Goal: Information Seeking & Learning: Learn about a topic

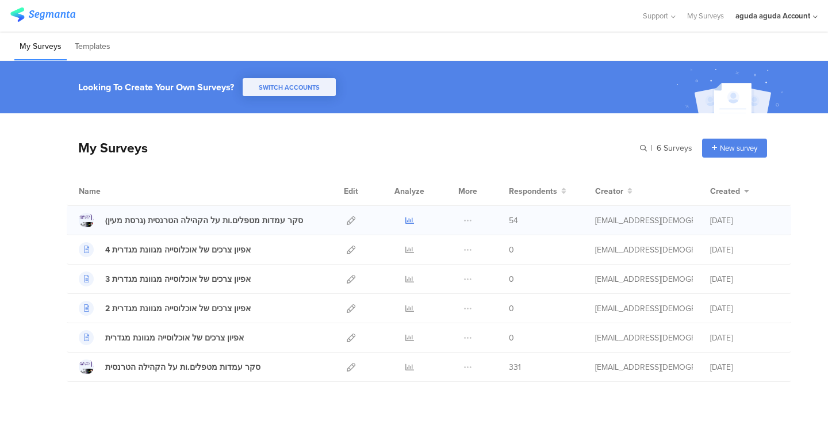
click at [405, 219] on icon at bounding box center [409, 220] width 9 height 9
click at [550, 124] on div "My Surveys | 6 Surveys New survey Start from scratch Choose from templates Name…" at bounding box center [417, 247] width 700 height 269
click at [609, 222] on div "[EMAIL_ADDRESS][DEMOGRAPHIC_DATA][DOMAIN_NAME]" at bounding box center [644, 220] width 98 height 12
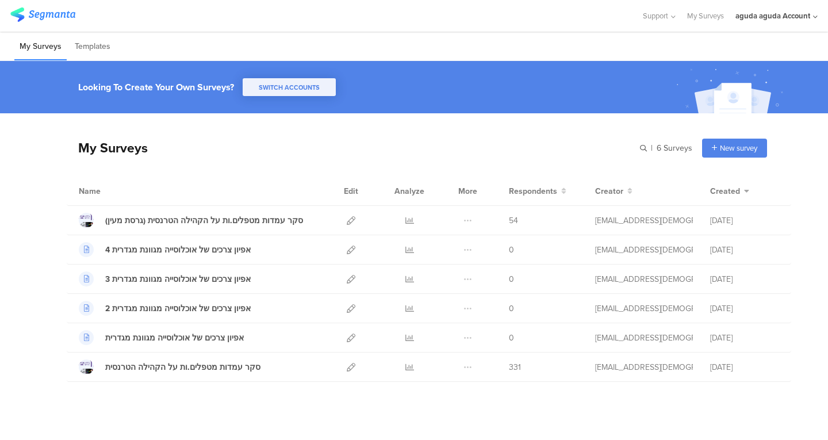
click at [570, 157] on div "My Surveys | 6 Surveys New survey Start from scratch Choose from templates" at bounding box center [417, 148] width 700 height 46
click at [778, 12] on div "aguda aguda Account" at bounding box center [772, 15] width 75 height 11
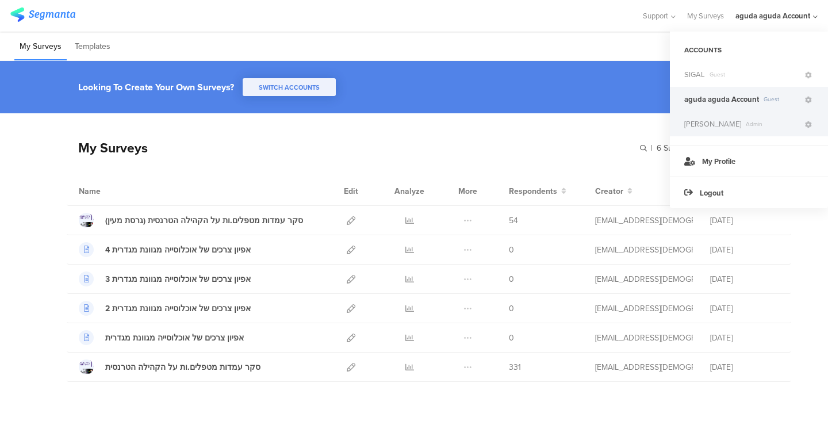
click at [693, 117] on div "Rosie Dadashov Admin" at bounding box center [749, 124] width 158 height 25
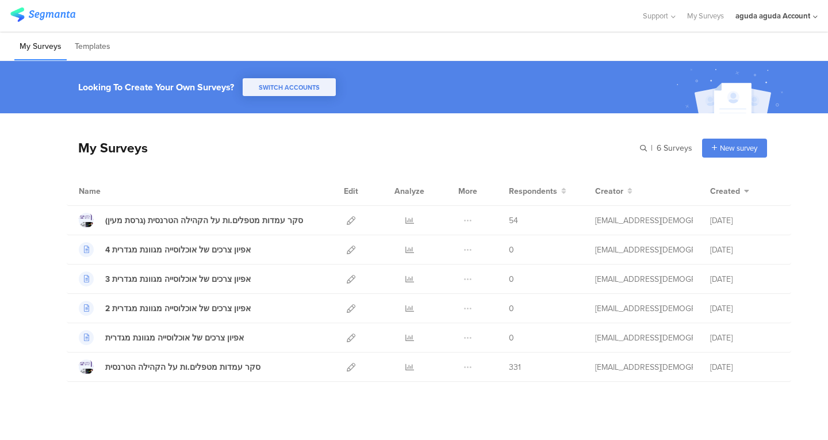
click at [757, 23] on div "aguda aguda Account" at bounding box center [776, 16] width 82 height 32
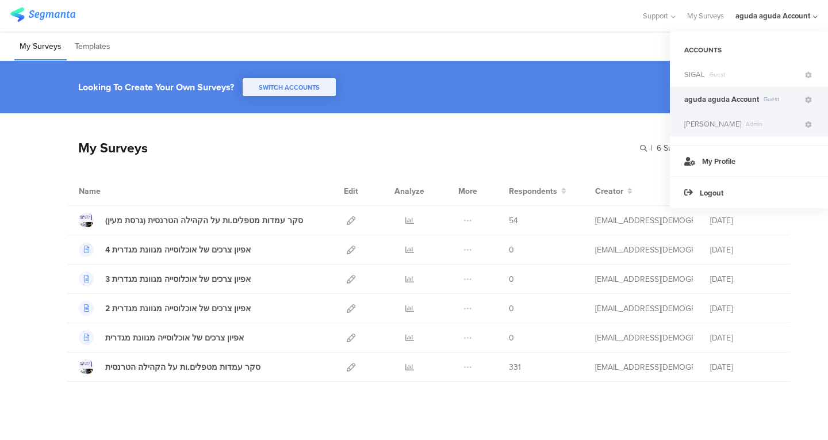
click at [730, 128] on span "[PERSON_NAME]" at bounding box center [712, 123] width 57 height 11
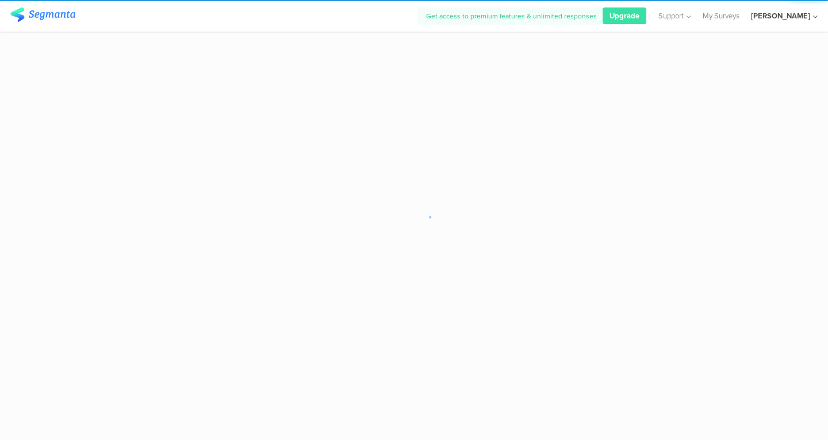
click at [770, 15] on div "[PERSON_NAME]" at bounding box center [780, 15] width 59 height 11
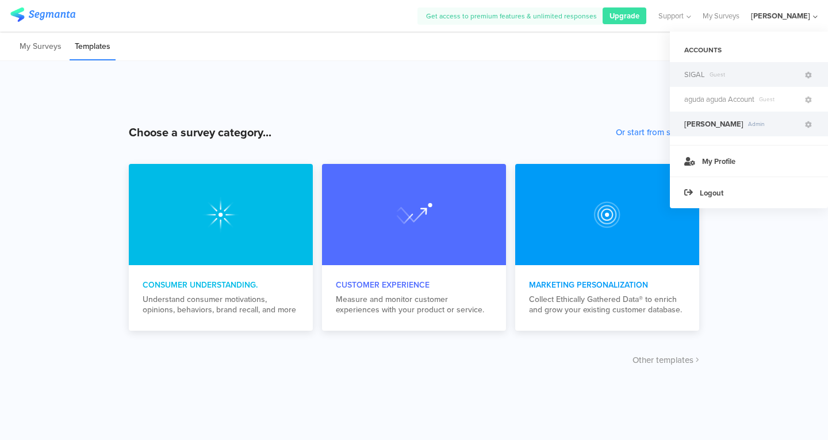
click at [696, 76] on span "SIGAL" at bounding box center [694, 74] width 21 height 11
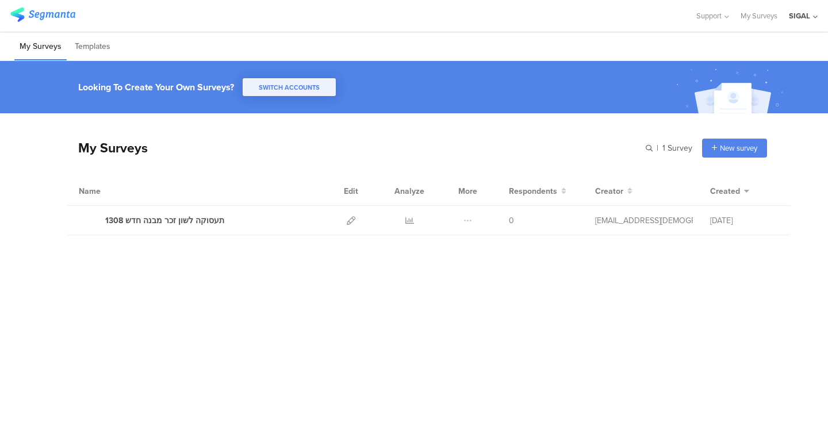
click at [696, 76] on img at bounding box center [731, 90] width 118 height 52
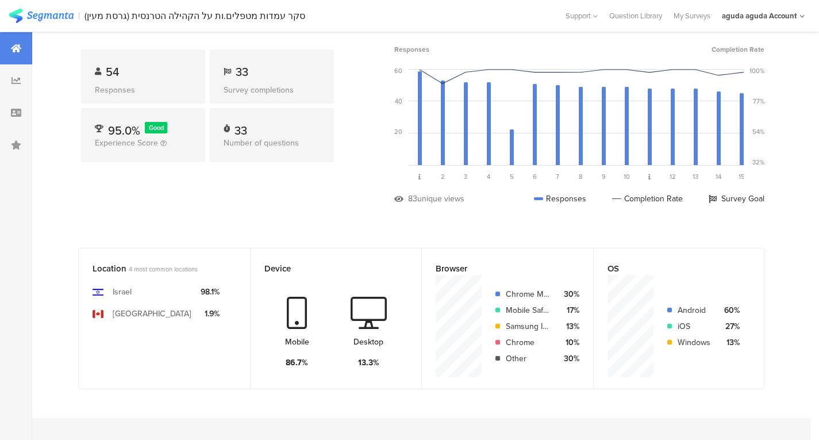
scroll to position [91, 0]
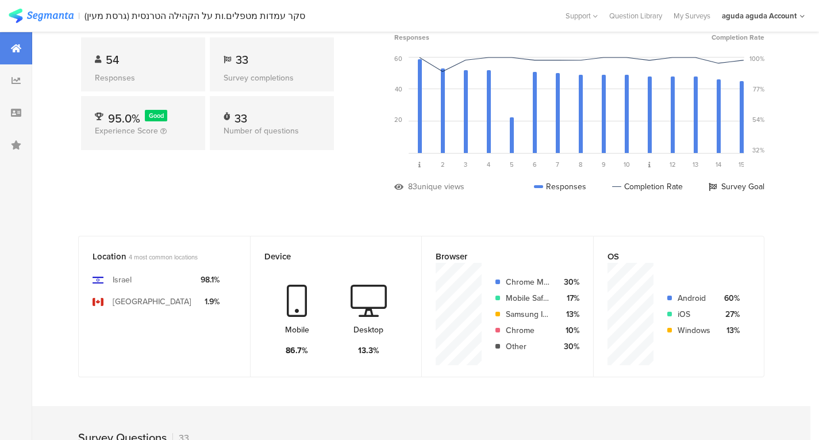
click at [539, 296] on div "Mobile Safari" at bounding box center [528, 298] width 44 height 12
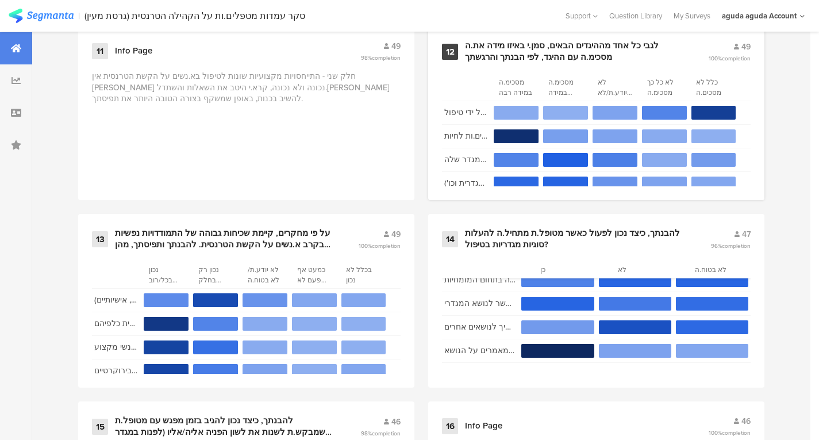
scroll to position [15, 0]
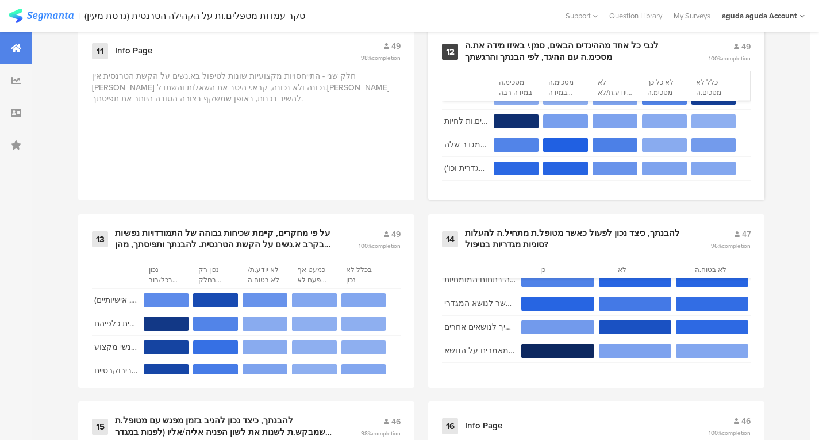
click at [527, 60] on div "12 לגבי כל אחד מההיגדים הבאים, סמן.י באיזו מידה את.ה מסכימ.ה עם ההיגד, לפי הבנת…" at bounding box center [596, 113] width 336 height 174
click at [533, 55] on div "לגבי כל אחד מההיגדים הבאים, סמן.י באיזו מידה את.ה מסכימ.ה עם ההיגד, לפי הבנתך ו…" at bounding box center [573, 51] width 216 height 22
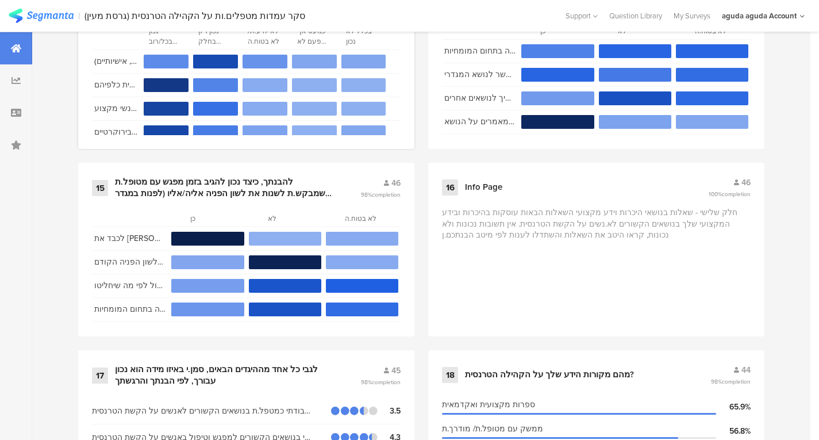
scroll to position [1703, 0]
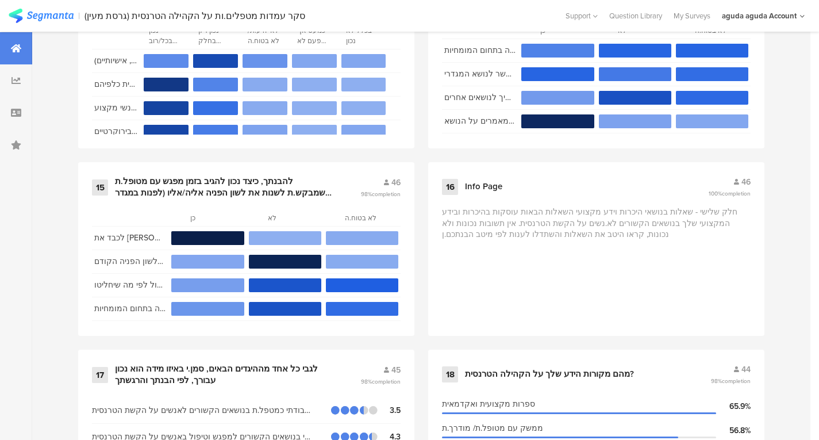
click at [44, 241] on div "1 Info Page 60 100% completion חלק ראשון - שאלות בנושאי רקע כללייםהשאלות הבאות …" at bounding box center [421, 444] width 779 height 3184
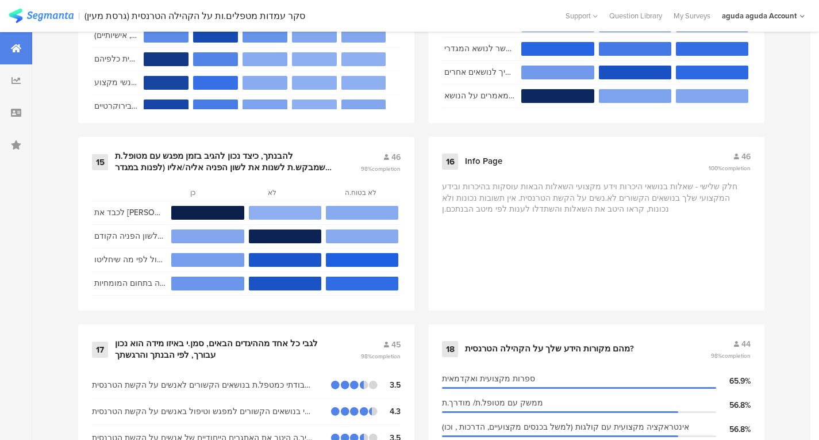
scroll to position [1727, 0]
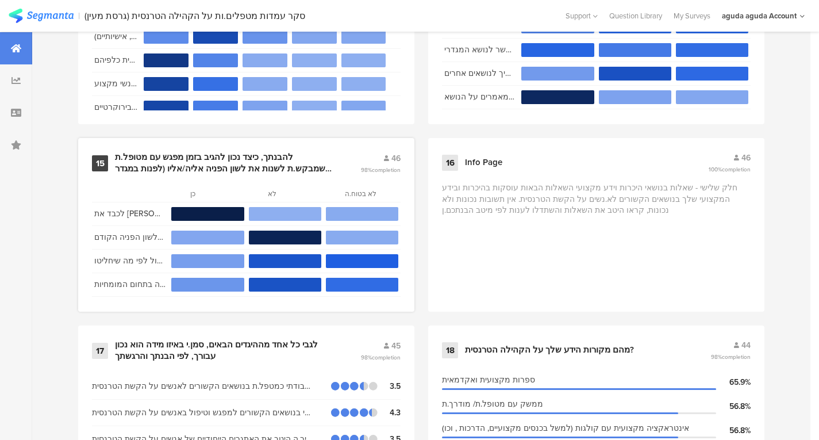
click at [342, 152] on div "להבנתך, כיצד נכון להגיב בזמן מפגש עם מטופל.ת שמבקש.ת לשנות את לשון הפניה אליה/א…" at bounding box center [236, 163] width 243 height 22
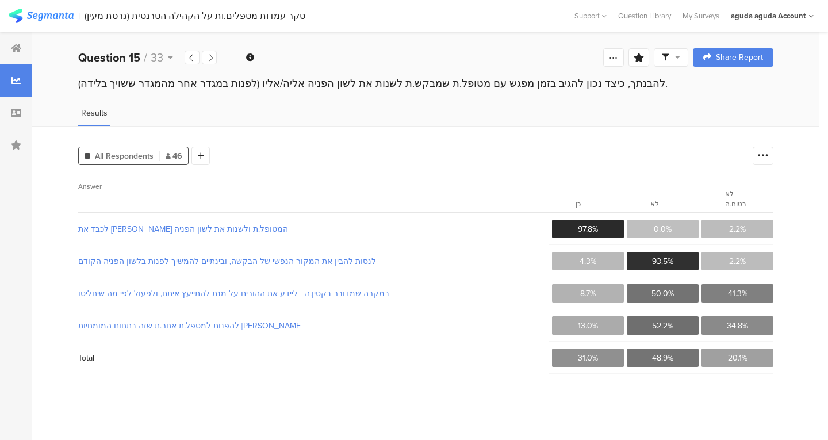
click at [424, 183] on span "Answer" at bounding box center [309, 194] width 462 height 26
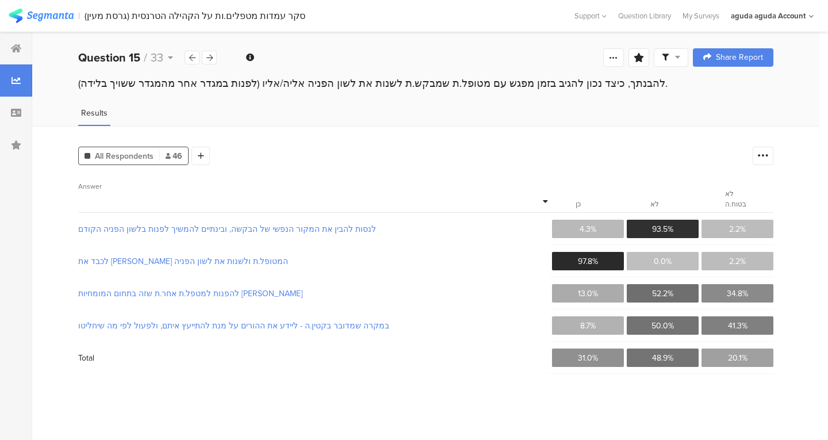
click at [409, 177] on section "Answer" at bounding box center [313, 195] width 471 height 36
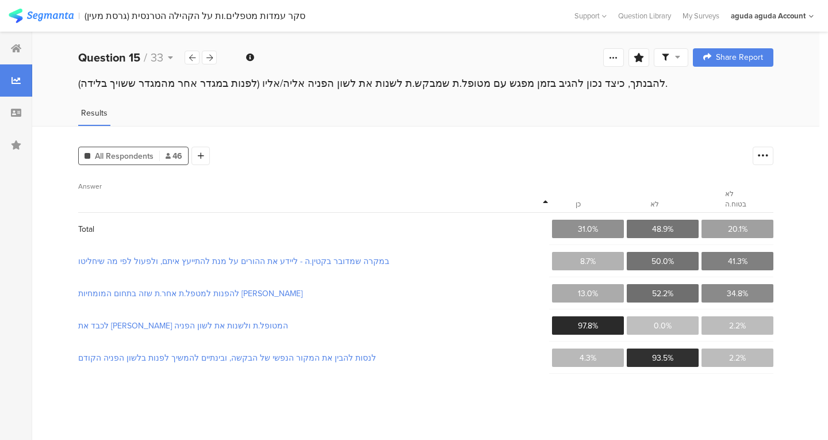
click at [390, 195] on span "Answer" at bounding box center [309, 194] width 462 height 26
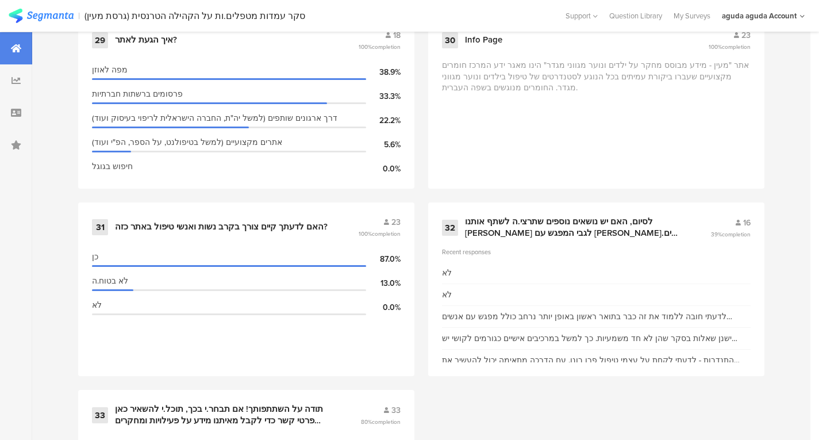
scroll to position [3162, 0]
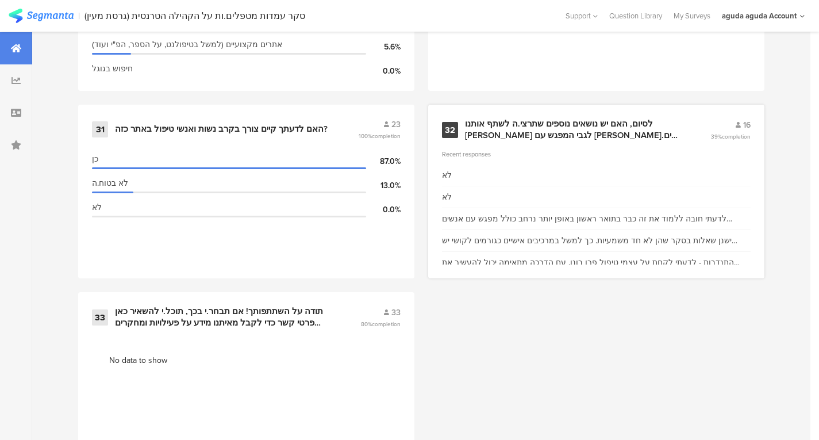
scroll to position [3260, 0]
click at [628, 118] on div "לסיום, האם יש נושאים נוספים שתרצי.ה לשתף אותנו בהם לגבי המפגש עם א.נשים על הקשת…" at bounding box center [574, 129] width 218 height 22
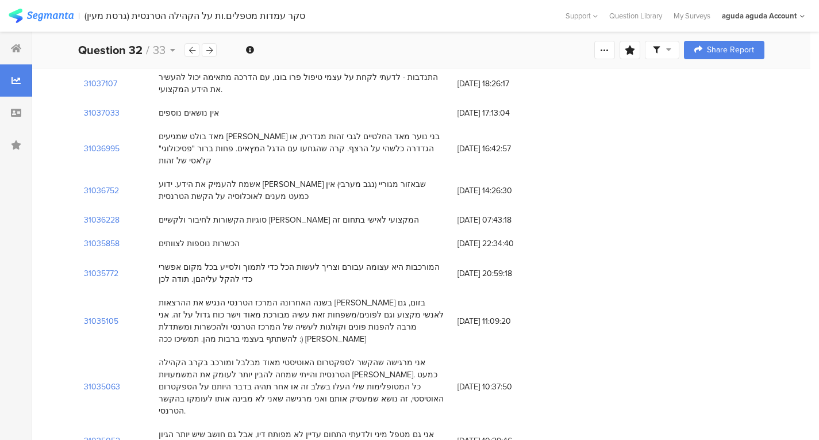
scroll to position [313, 0]
